Goal: Entertainment & Leisure: Consume media (video, audio)

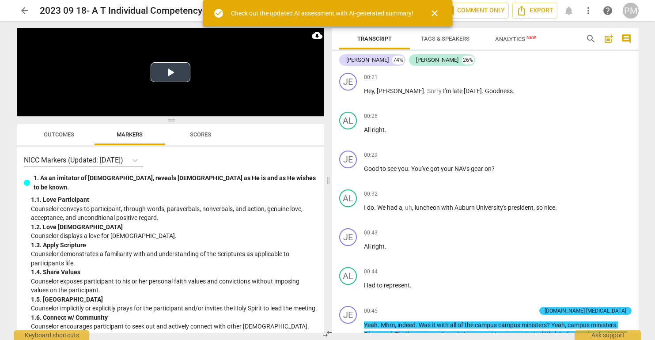
click at [161, 69] on button "Play Video" at bounding box center [171, 72] width 40 height 20
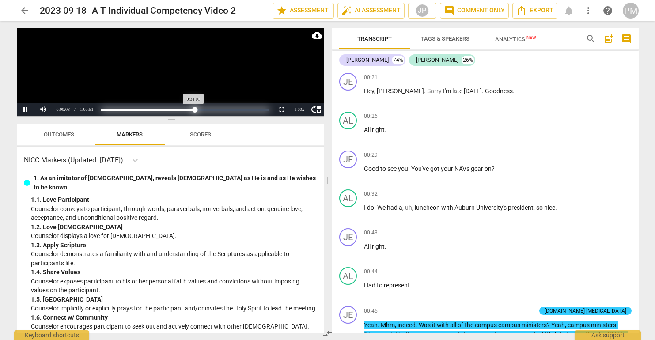
click at [195, 109] on div "Loaded : 0% Progress : 55.91%" at bounding box center [185, 110] width 168 height 2
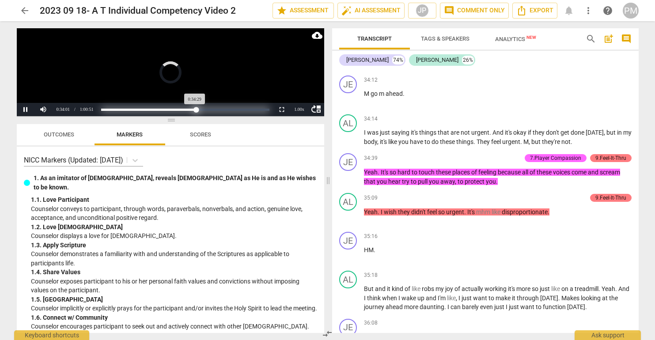
click at [197, 109] on div "Progress : 56.69%" at bounding box center [148, 110] width 95 height 2
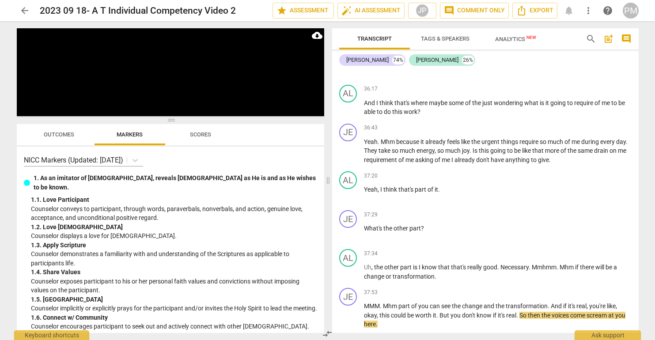
scroll to position [3835, 0]
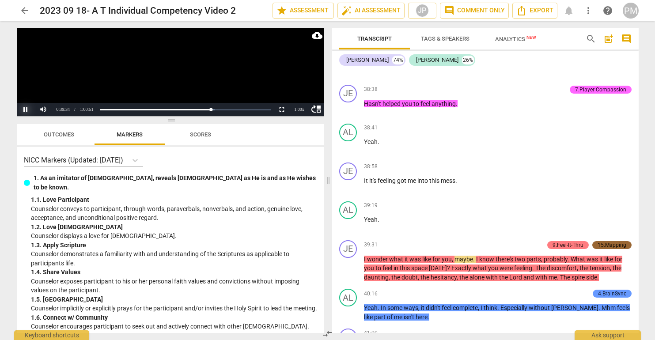
click at [22, 111] on button "Pause" at bounding box center [26, 109] width 18 height 13
click at [134, 112] on div "Loaded : 0% Progress : 65.05%" at bounding box center [185, 109] width 175 height 13
click at [133, 111] on div "Loaded : 0% Progress : 65.05%" at bounding box center [185, 109] width 175 height 13
click at [133, 110] on div "Loaded : 0% Progress : 65.05%" at bounding box center [185, 109] width 175 height 13
drag, startPoint x: 209, startPoint y: 108, endPoint x: 132, endPoint y: 115, distance: 77.1
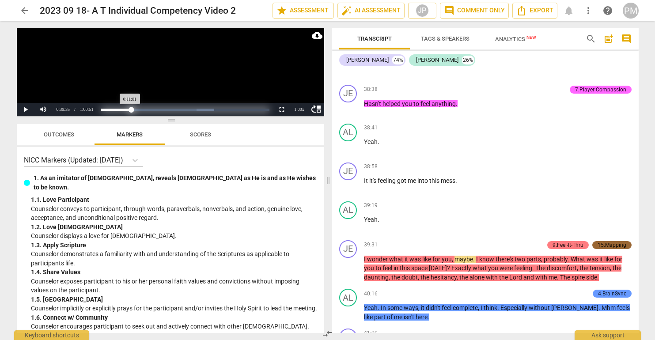
click at [132, 115] on div "Loaded : 0% Progress : 18.11%" at bounding box center [185, 109] width 175 height 13
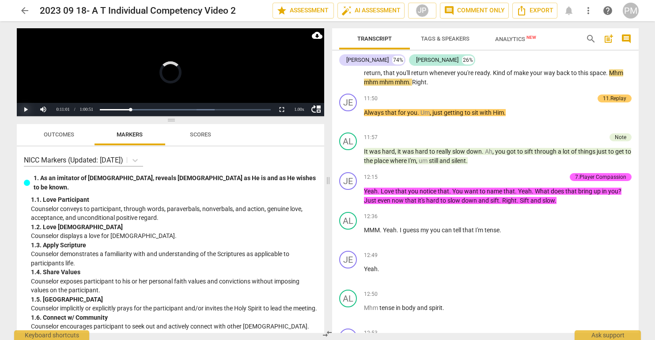
click at [28, 110] on button "Play" at bounding box center [26, 109] width 18 height 13
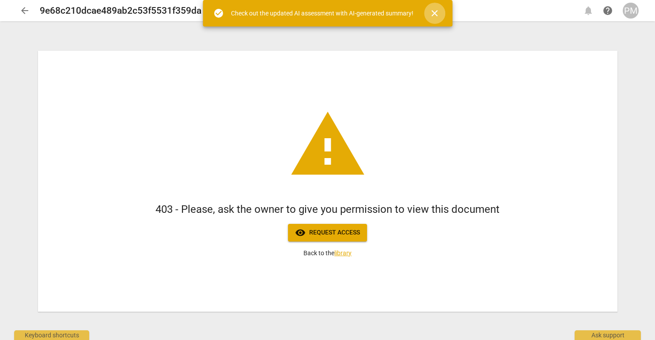
click at [439, 11] on span "close" at bounding box center [434, 13] width 11 height 11
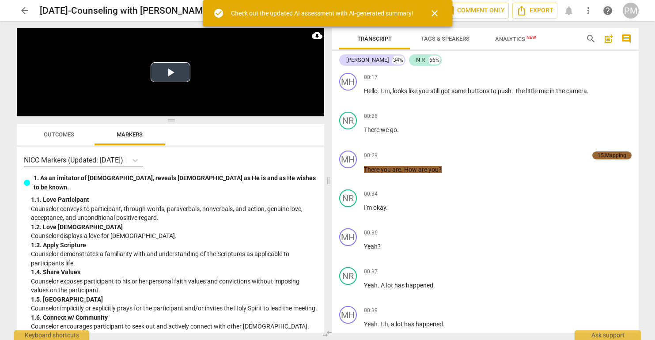
click at [184, 77] on button "Play Video" at bounding box center [171, 72] width 40 height 20
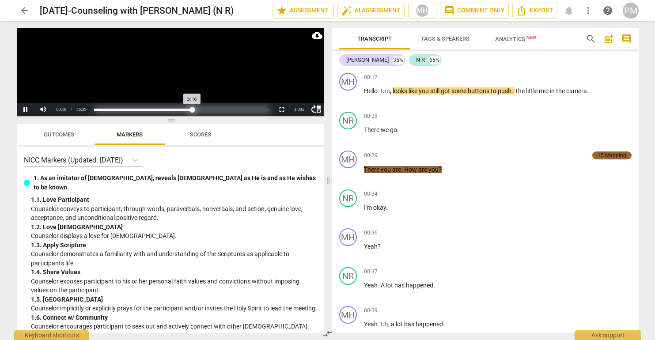
click at [192, 109] on div "Loaded : 0% Progress : 55.92%" at bounding box center [181, 110] width 175 height 2
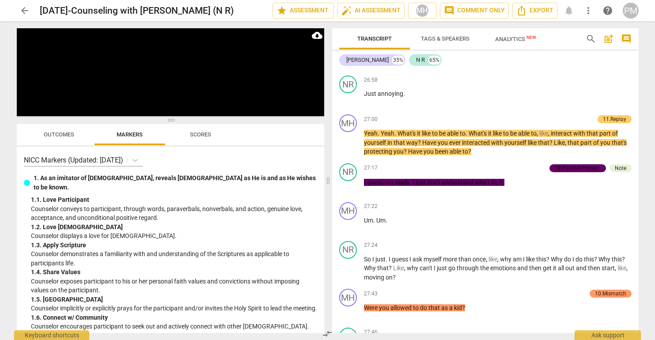
scroll to position [6453, 0]
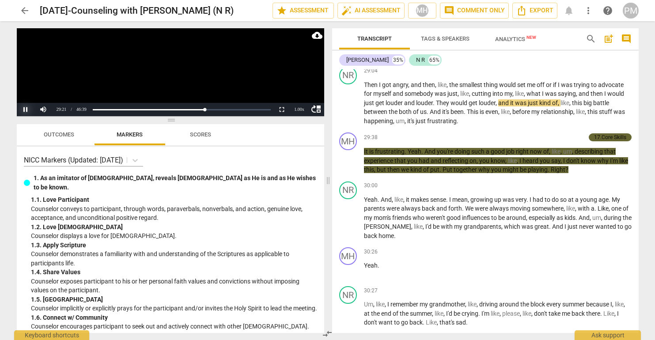
click at [27, 110] on button "Pause" at bounding box center [26, 109] width 18 height 13
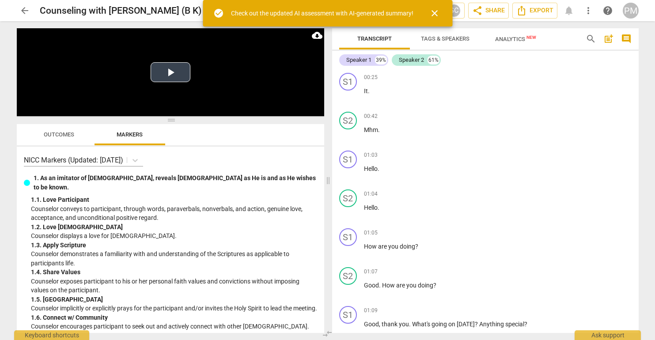
click at [159, 82] on button "Play Video" at bounding box center [171, 72] width 40 height 20
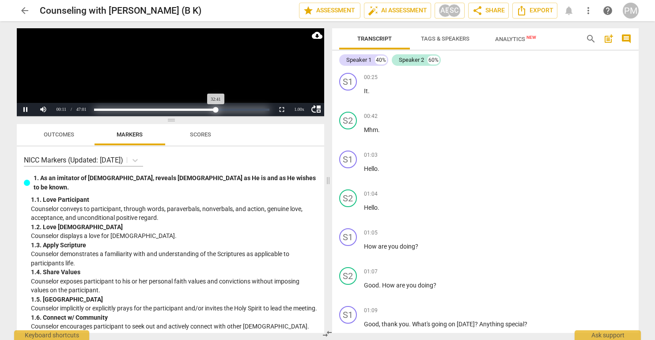
click at [216, 110] on div "Loaded : 0% Progress : 69.52%" at bounding box center [181, 110] width 175 height 2
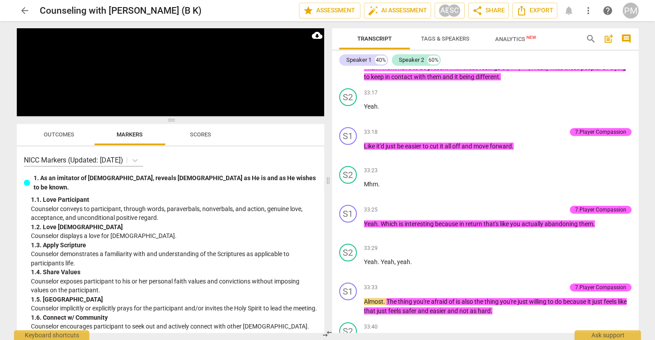
scroll to position [9380, 0]
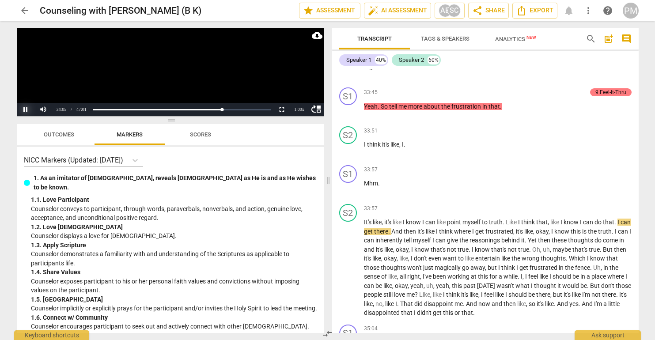
click at [24, 110] on button "Pause" at bounding box center [26, 109] width 18 height 13
